Goal: Go to known website: Access a specific website the user already knows

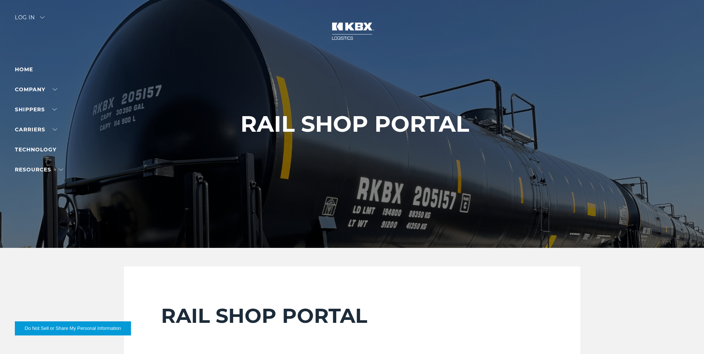
click at [10, 10] on div at bounding box center [355, 124] width 710 height 248
click at [29, 18] on div "Log in" at bounding box center [30, 20] width 30 height 11
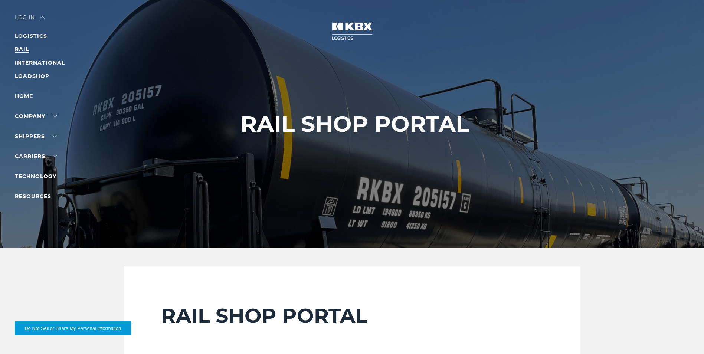
click at [18, 49] on link "RAIL" at bounding box center [22, 49] width 14 height 7
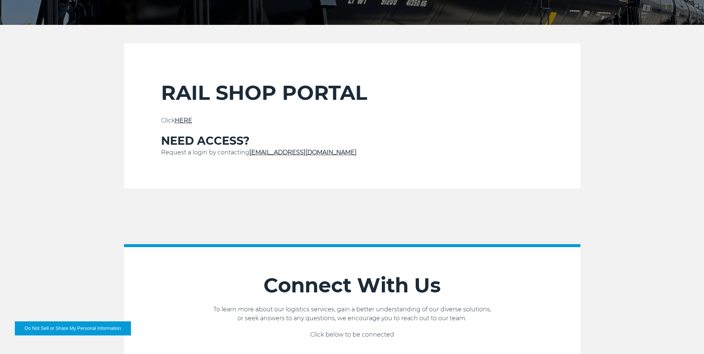
scroll to position [223, 0]
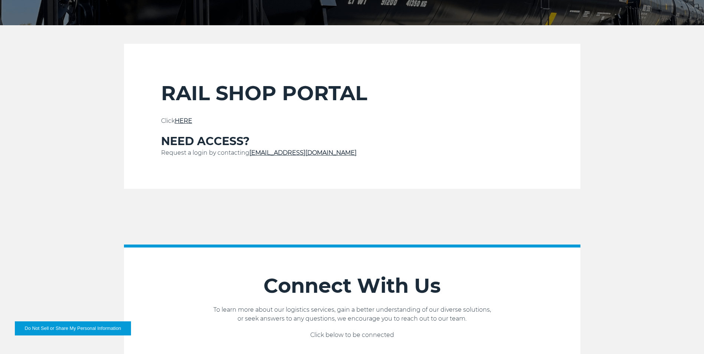
click at [184, 121] on link "HERE" at bounding box center [183, 120] width 17 height 7
